Goal: Find contact information: Find contact information

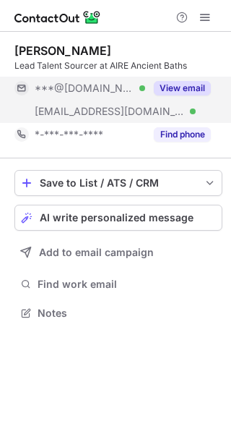
scroll to position [302, 231]
click at [181, 91] on button "View email" at bounding box center [182, 88] width 57 height 14
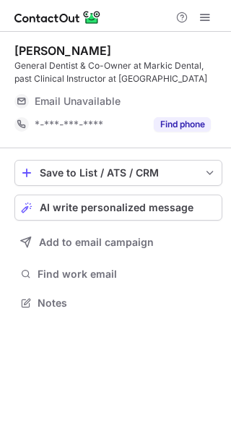
scroll to position [292, 231]
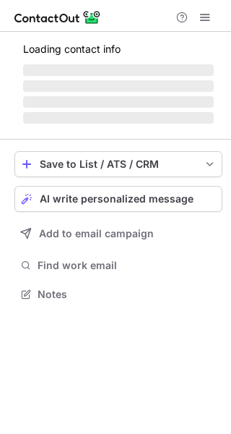
scroll to position [292, 231]
